Goal: Navigation & Orientation: Find specific page/section

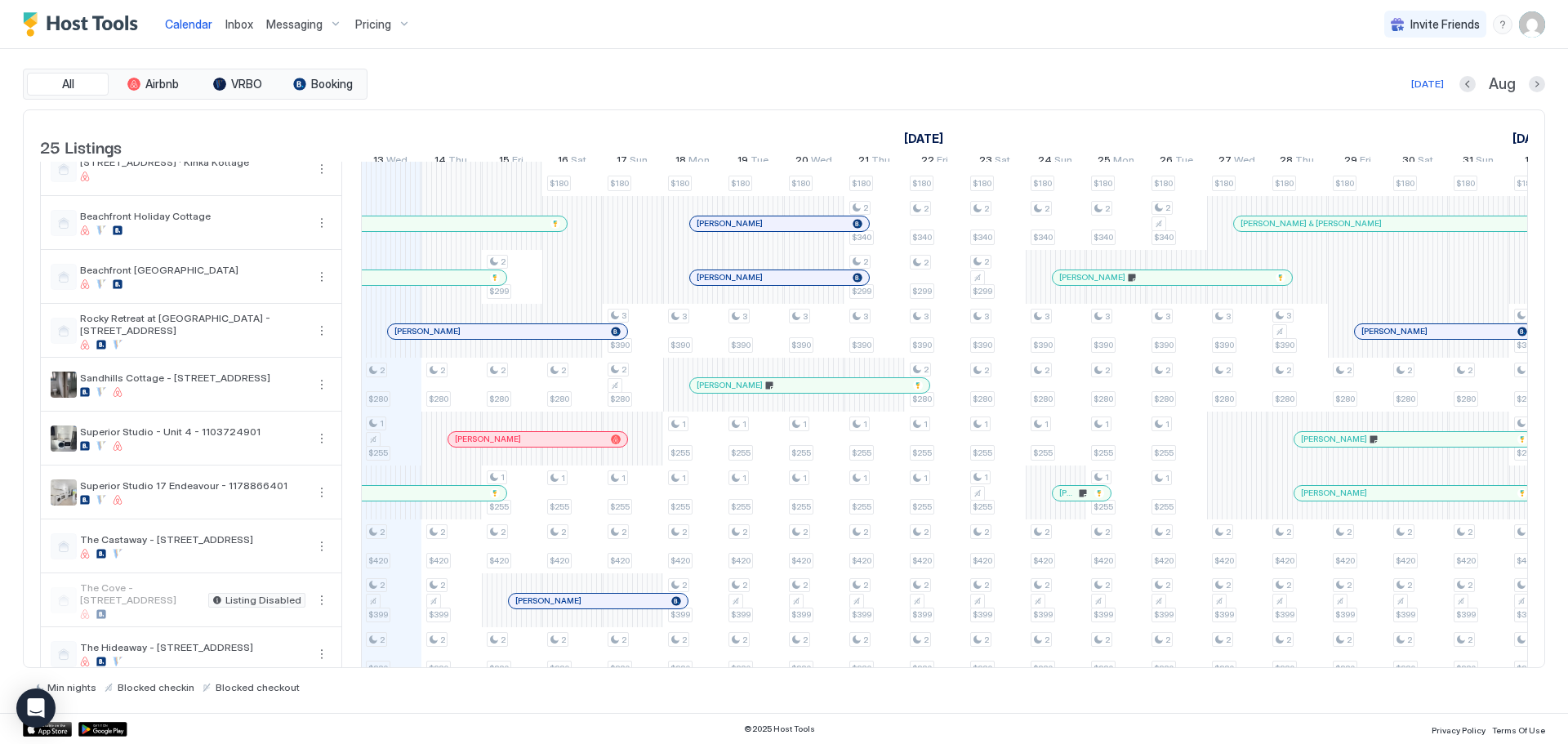
scroll to position [327, 0]
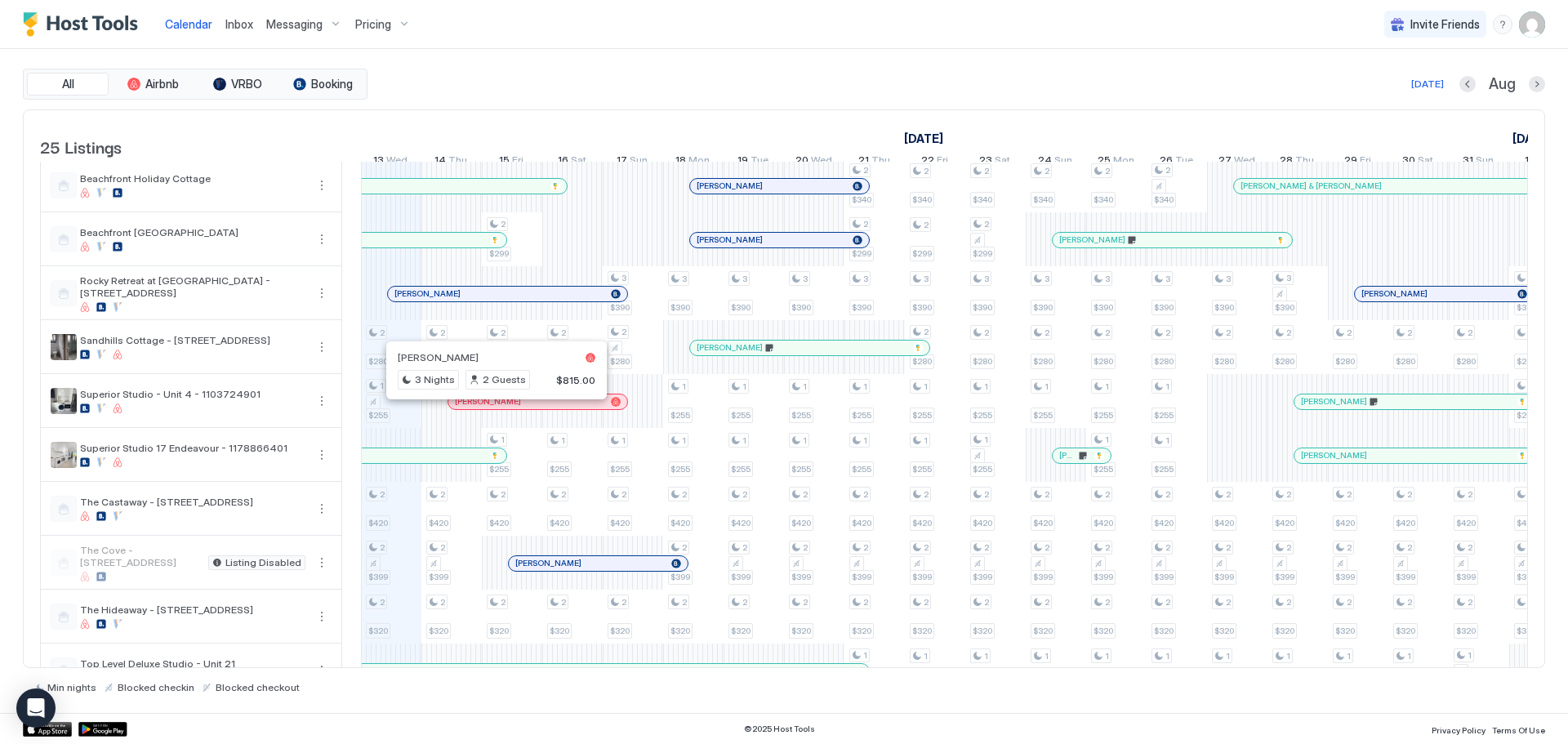
click at [491, 408] on div at bounding box center [491, 401] width 13 height 13
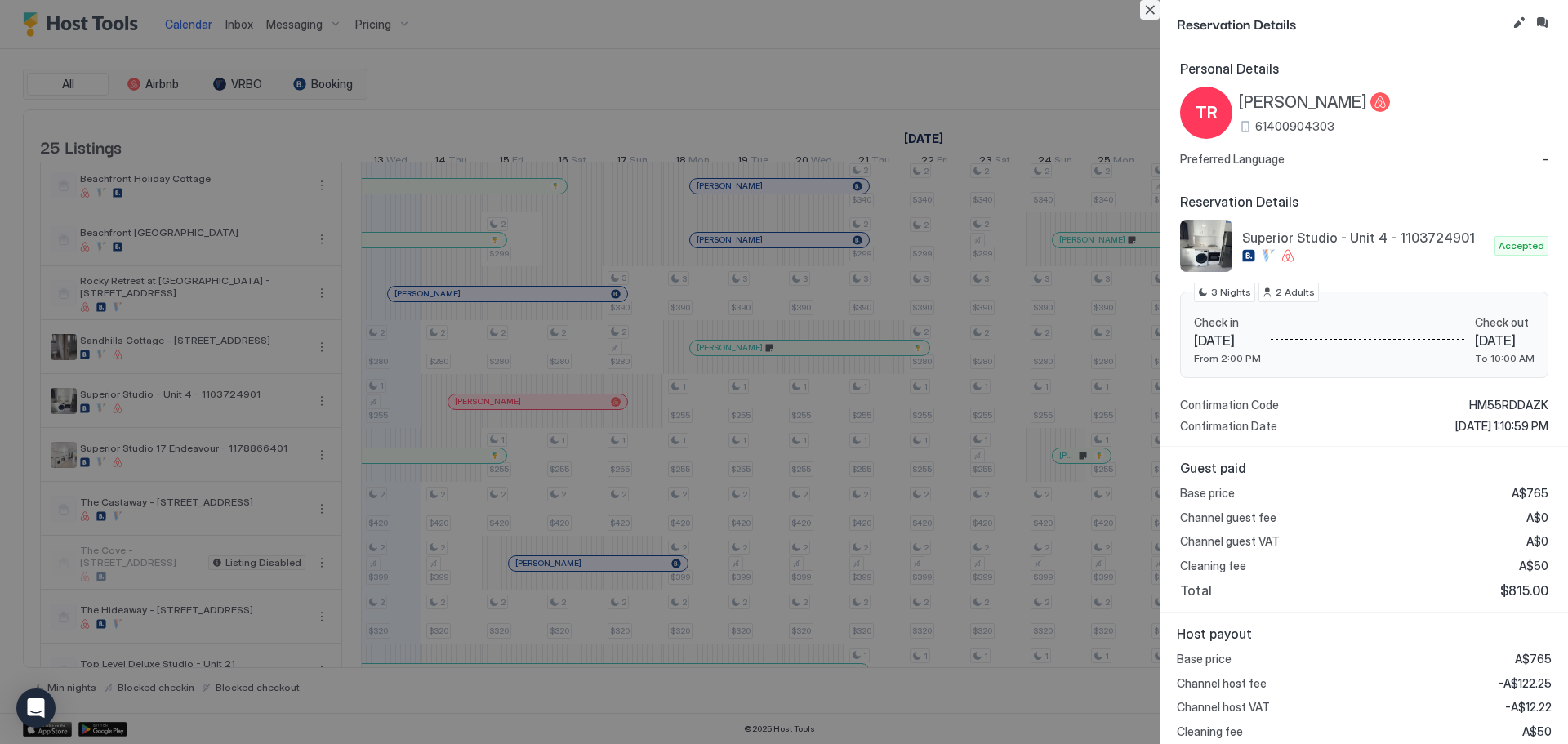
click at [1155, 14] on button "Close" at bounding box center [1149, 9] width 20 height 20
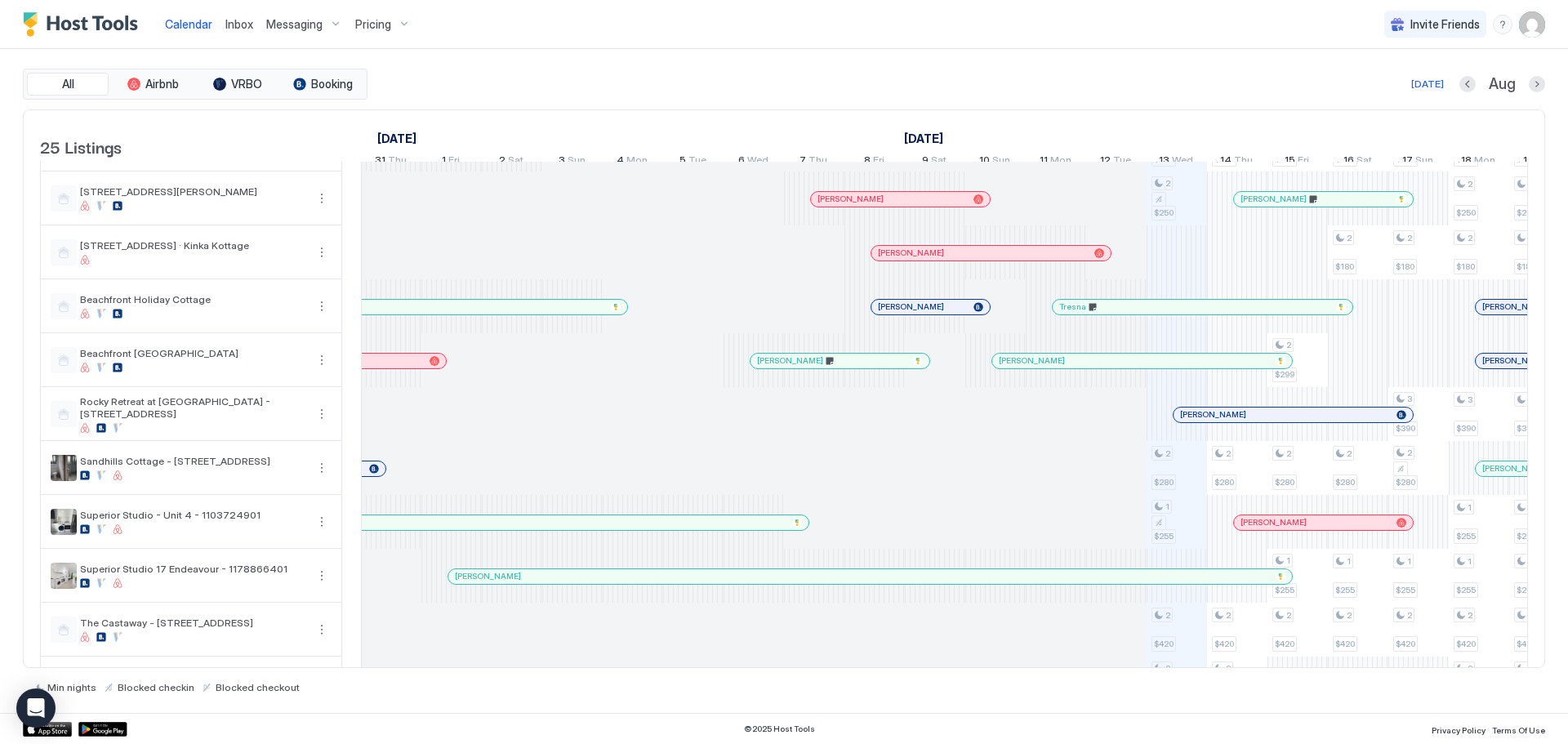
scroll to position [0, 0]
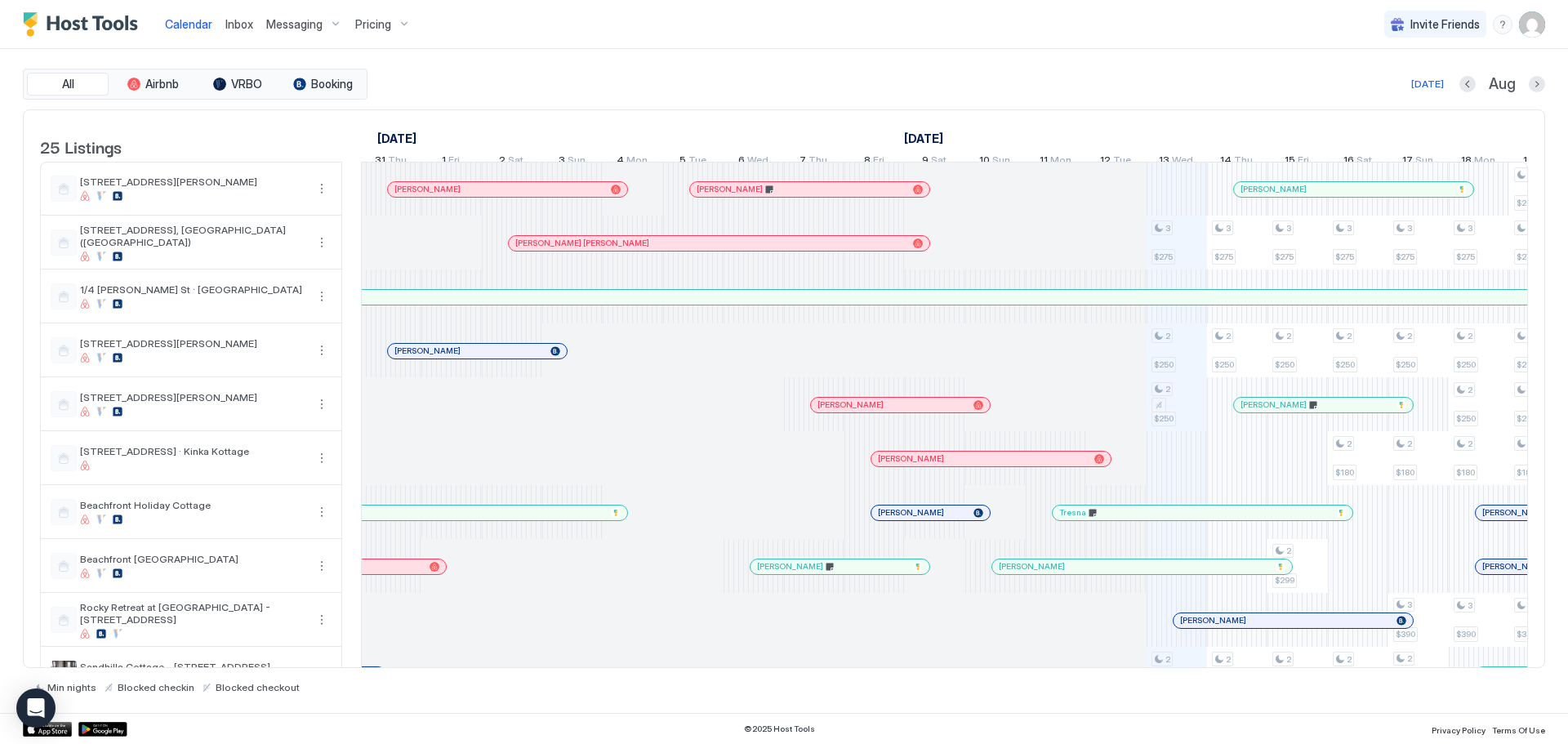
click at [1098, 519] on div at bounding box center [1098, 513] width 13 height 13
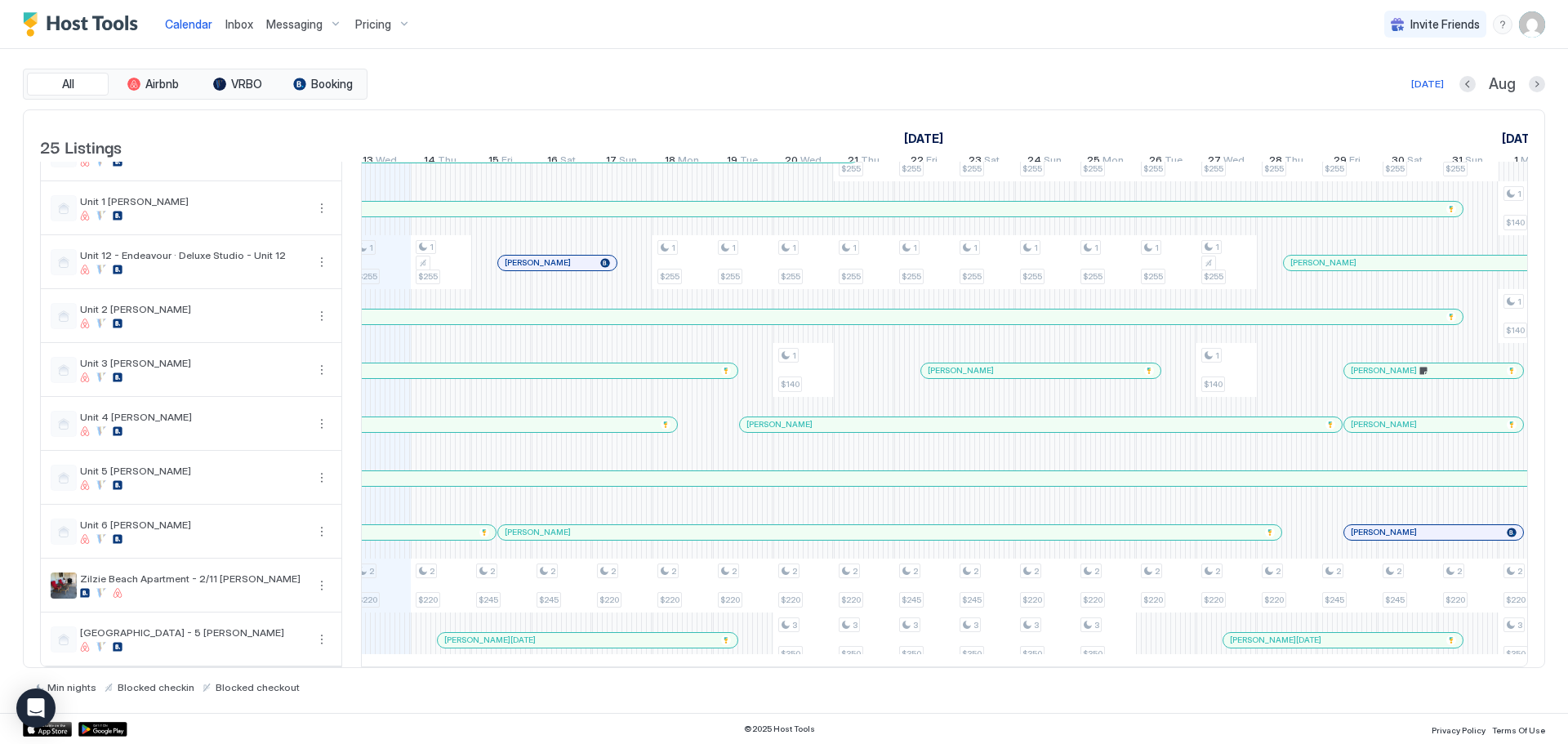
scroll to position [867, 0]
